Goal: Task Accomplishment & Management: Use online tool/utility

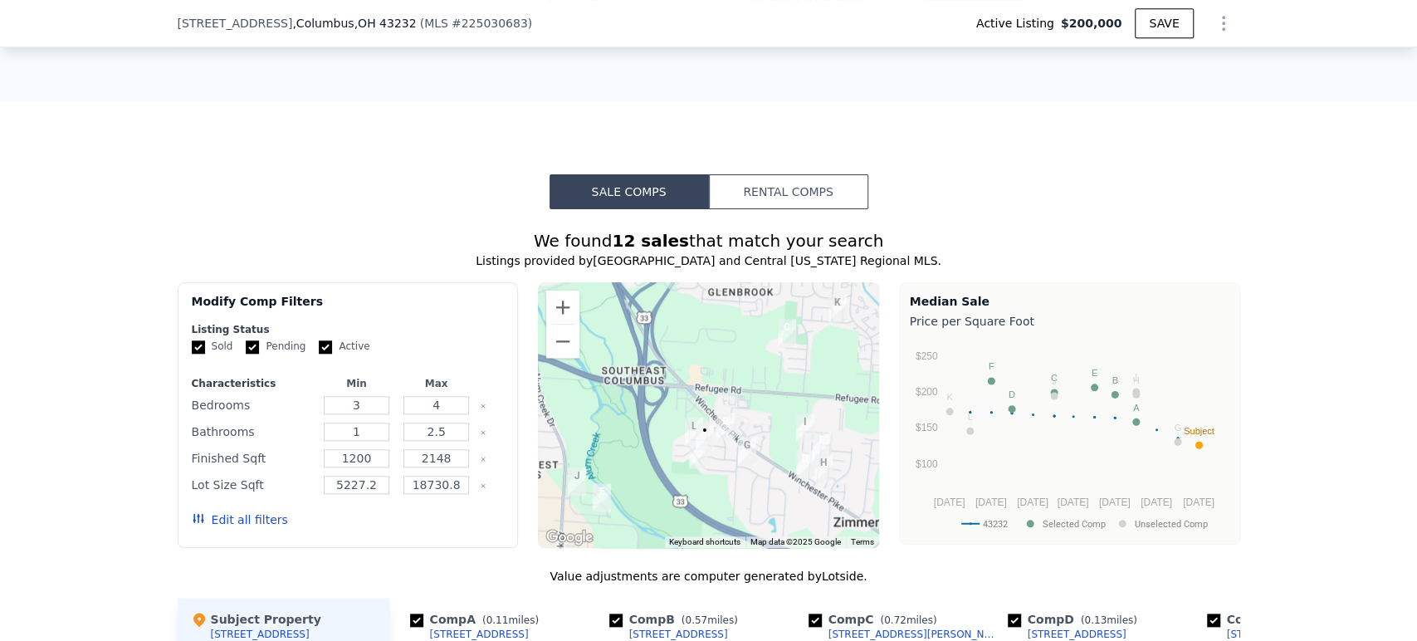
scroll to position [1193, 0]
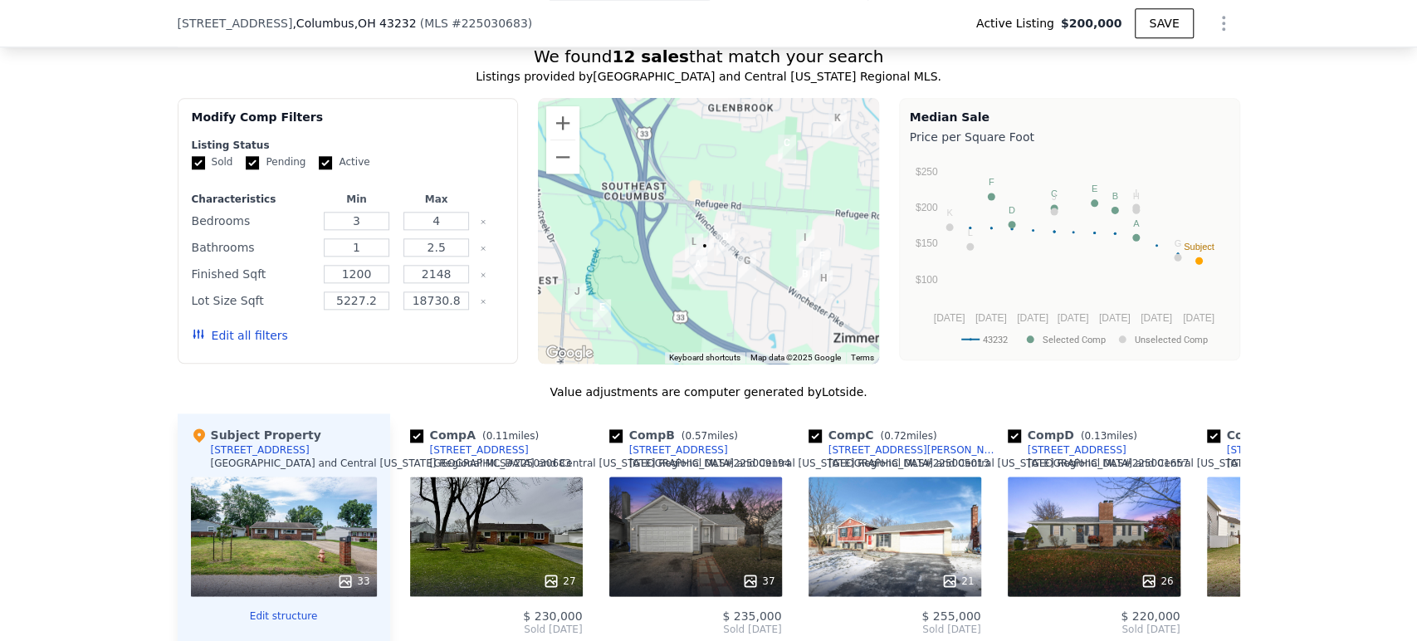
click at [257, 344] on button "Edit all filters" at bounding box center [240, 335] width 96 height 17
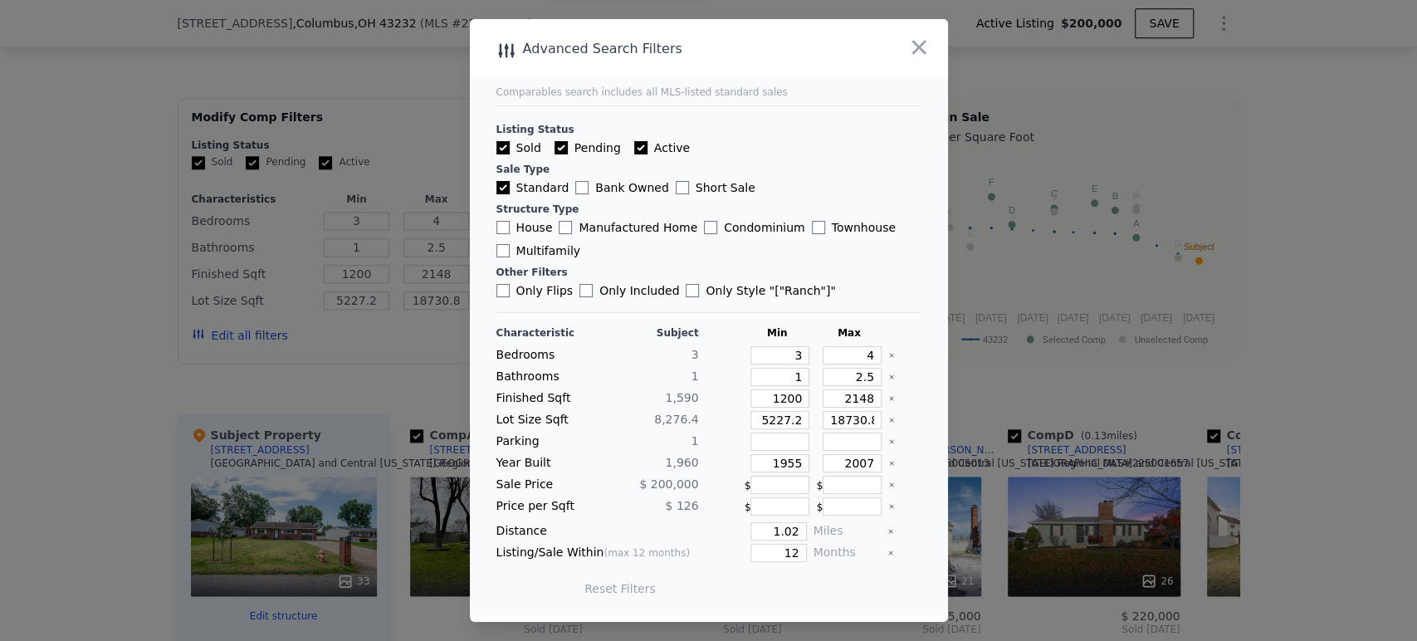
click at [916, 52] on icon "button" at bounding box center [919, 47] width 23 height 23
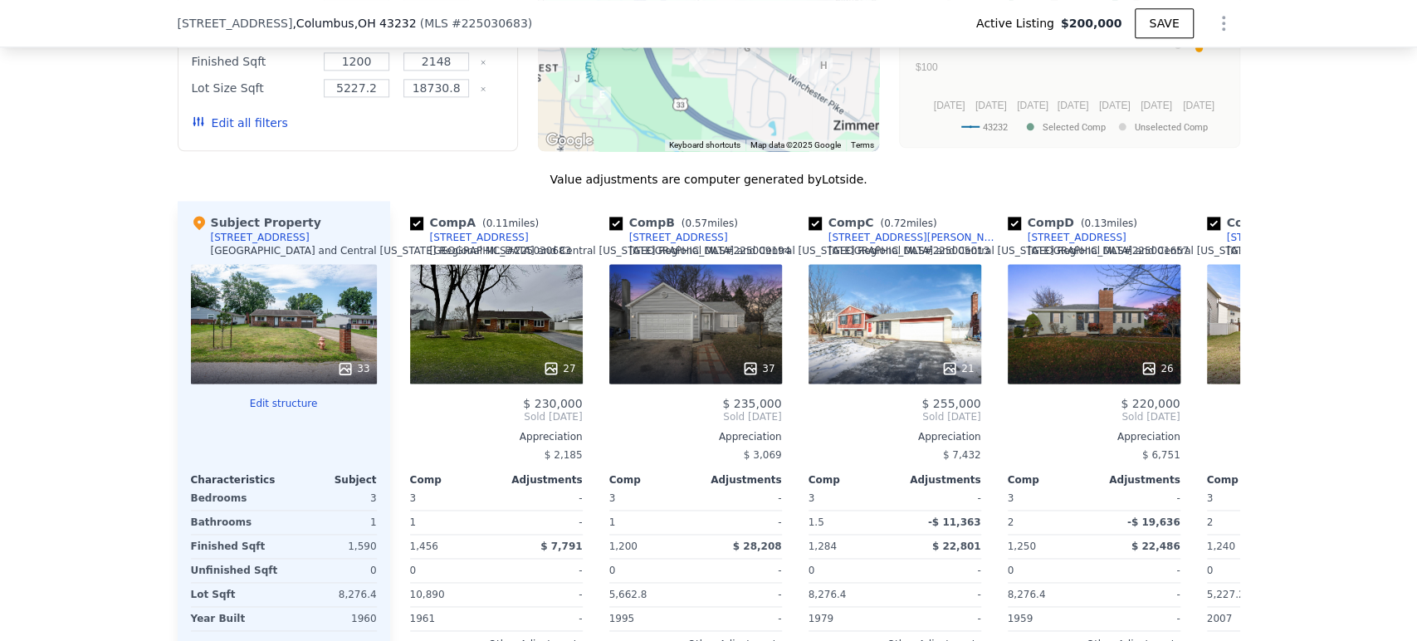
scroll to position [1562, 0]
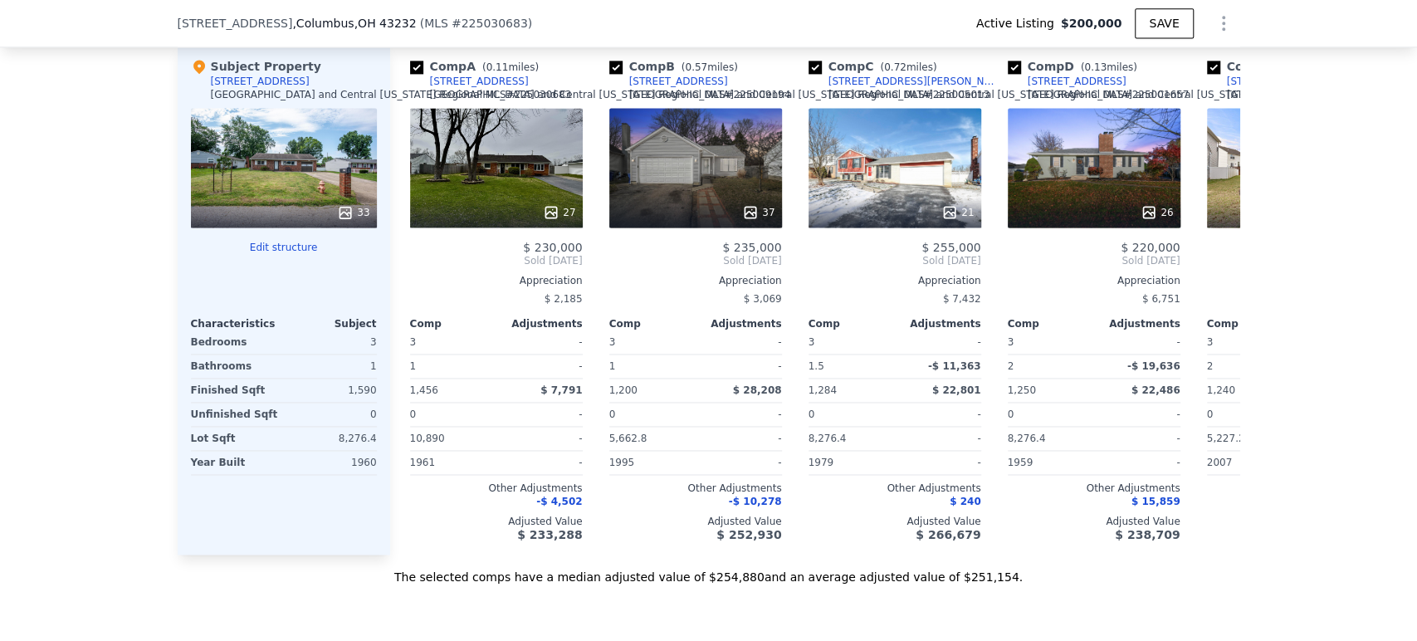
click at [297, 254] on button "Edit structure" at bounding box center [284, 247] width 186 height 13
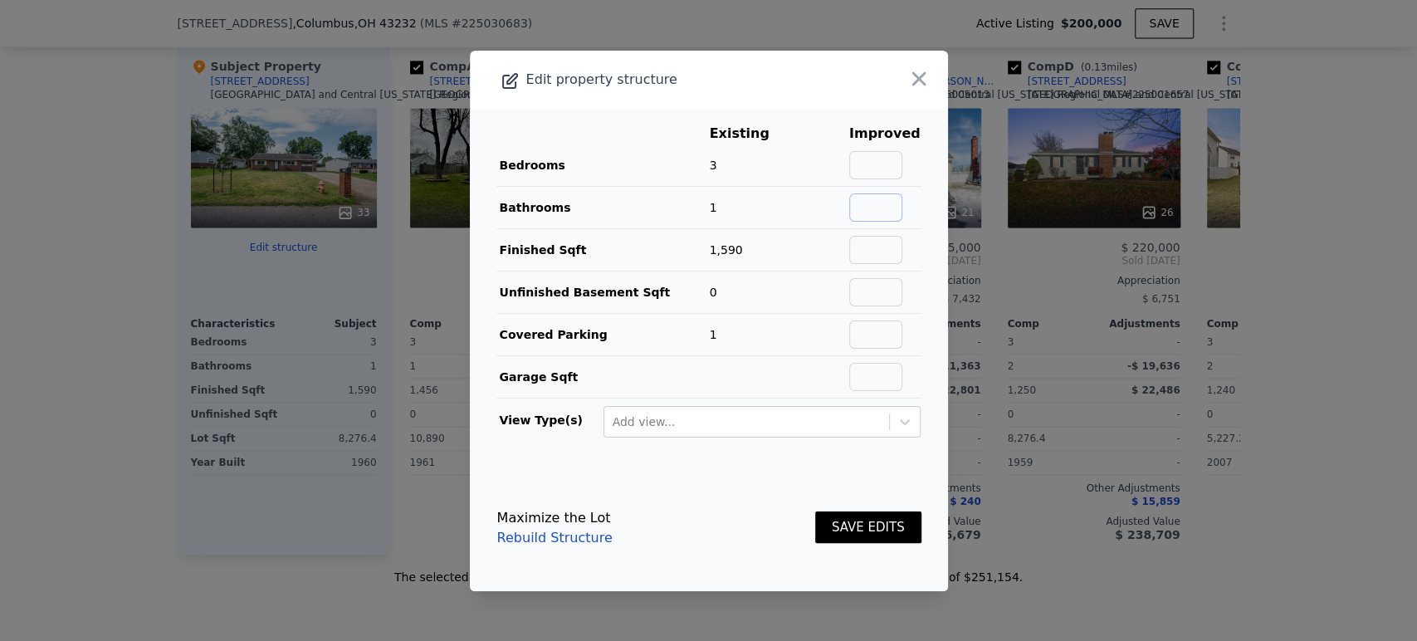
click at [862, 203] on input "text" at bounding box center [875, 207] width 53 height 28
type input "3"
type input "2"
click at [918, 160] on main "Existing Improved Bedrooms 3 Bathrooms 1 100% 2 Finished Sqft 1,590 Unfinished …" at bounding box center [709, 287] width 478 height 355
click at [884, 164] on input "text" at bounding box center [875, 165] width 53 height 28
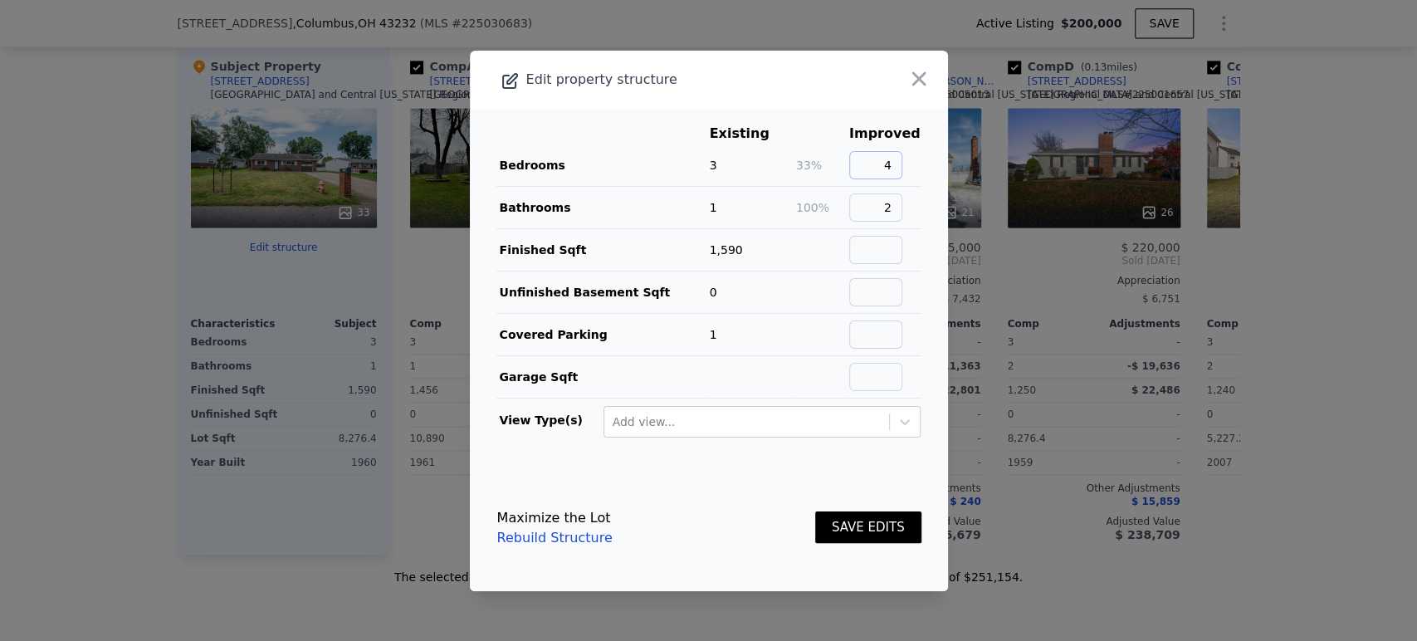
type input "4"
click at [919, 199] on main "Existing Improved Bedrooms 3 33% 4 Bathrooms 1 100% 2 Finished Sqft 1,590 Unfin…" at bounding box center [709, 287] width 478 height 355
click at [855, 531] on button "SAVE EDITS" at bounding box center [868, 528] width 106 height 32
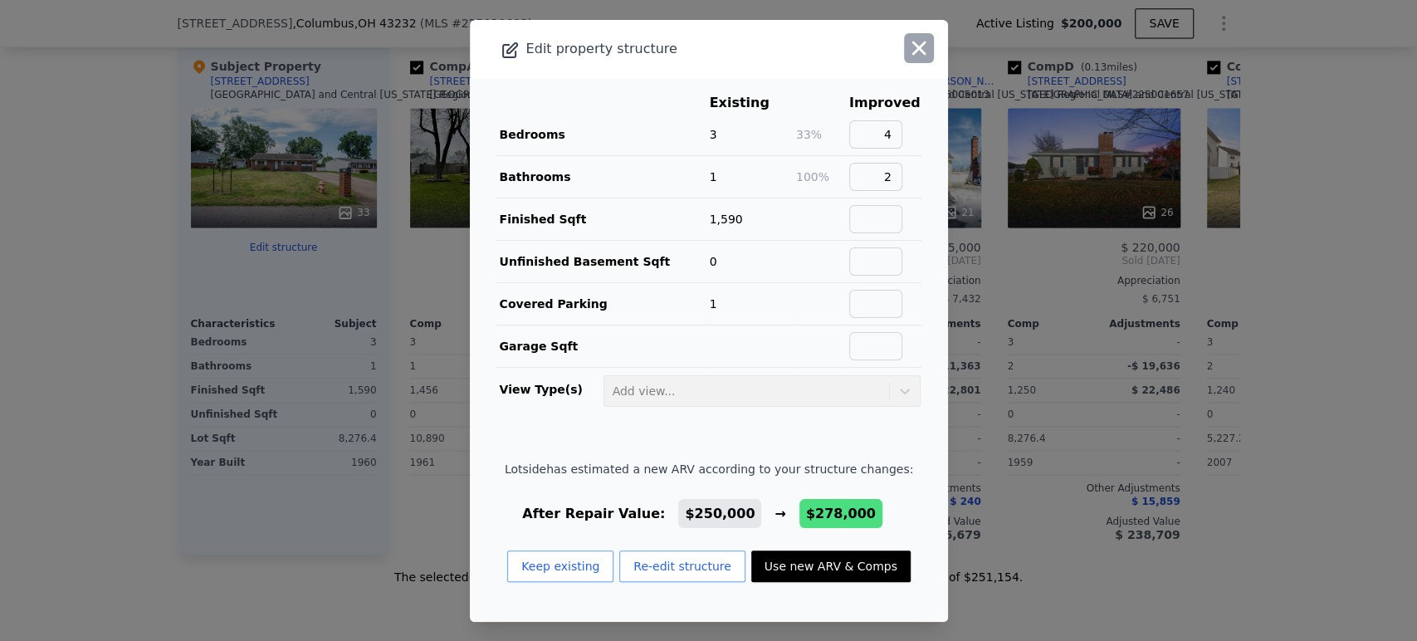
click at [910, 49] on icon "button" at bounding box center [919, 48] width 23 height 23
